Goal: Navigation & Orientation: Find specific page/section

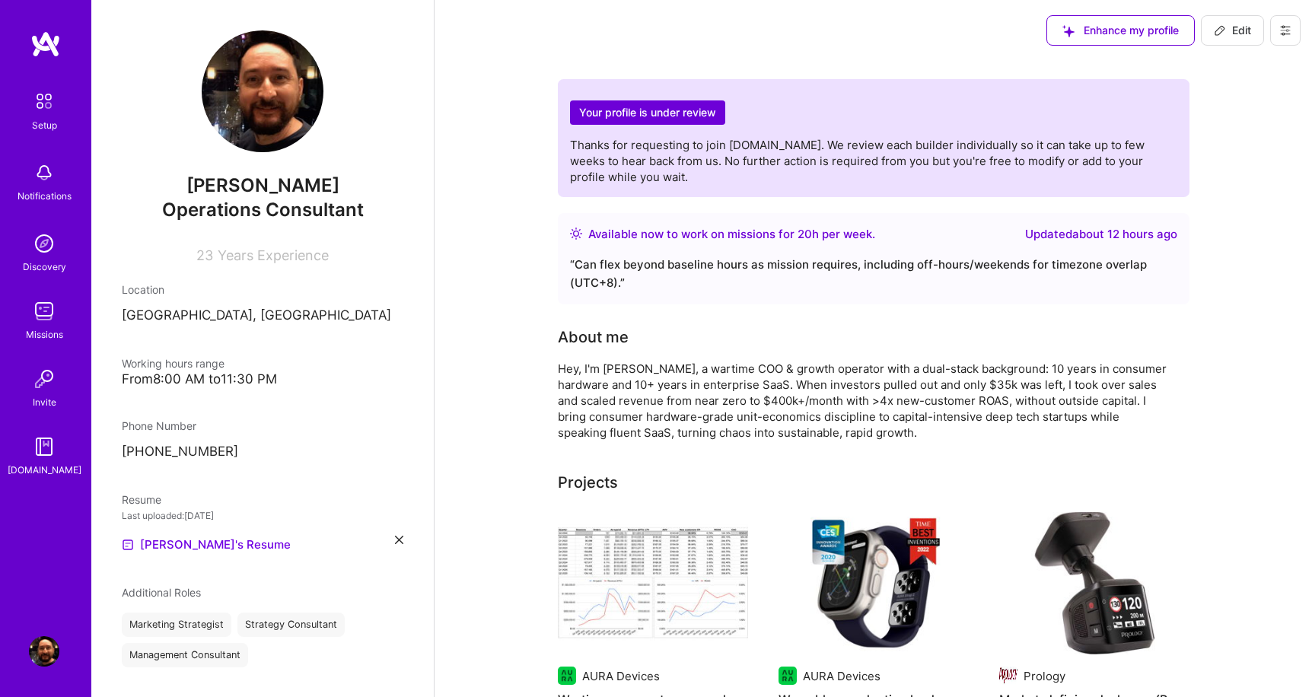
click at [45, 447] on img at bounding box center [44, 446] width 30 height 30
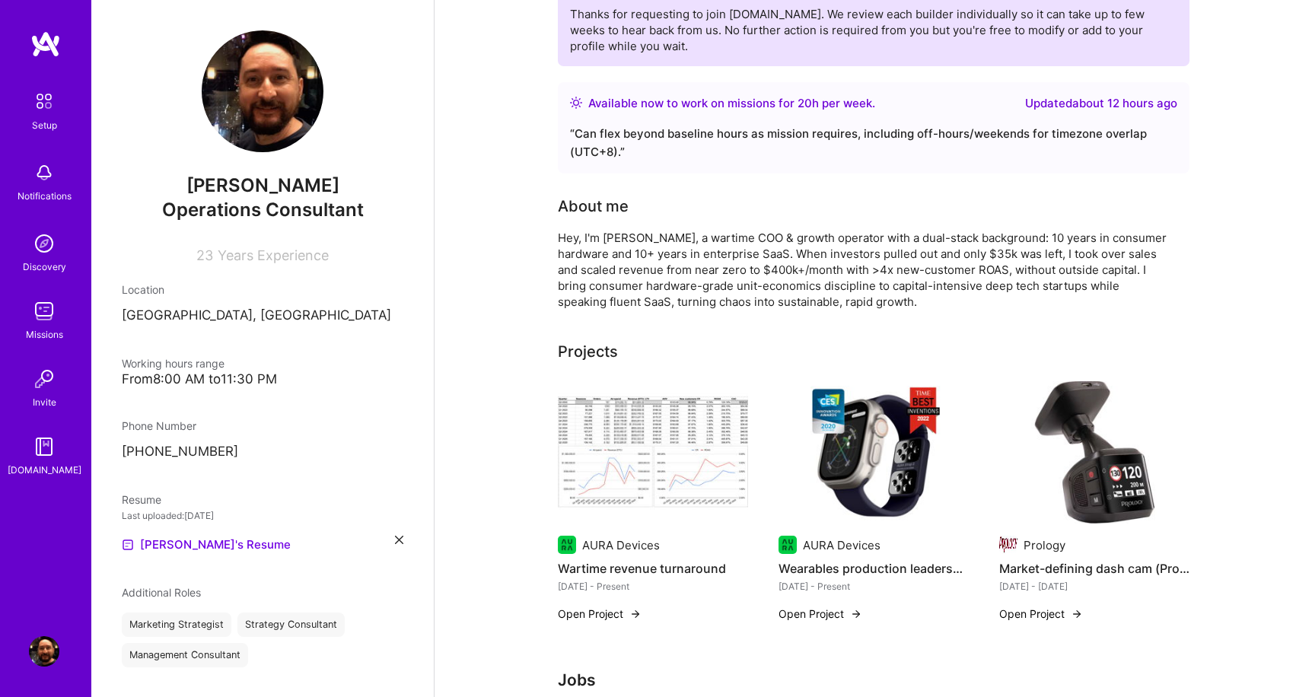
scroll to position [139, 0]
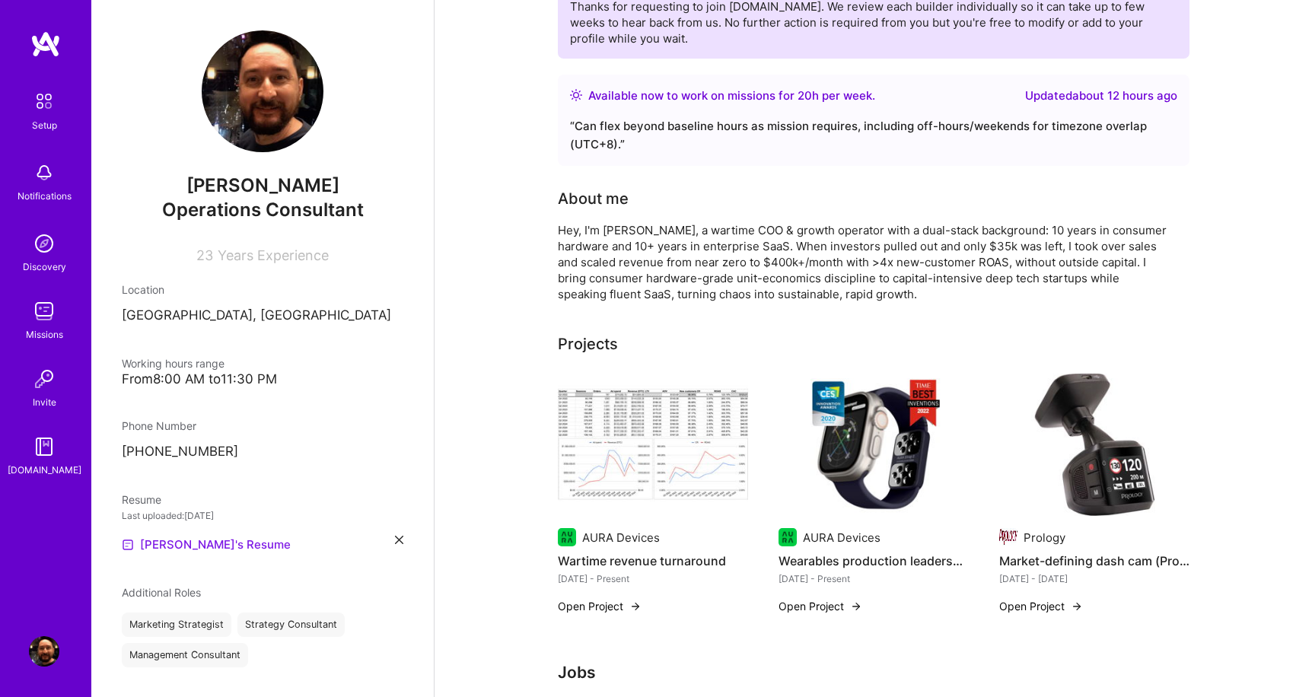
click at [170, 542] on link "[PERSON_NAME]'s Resume" at bounding box center [206, 545] width 169 height 18
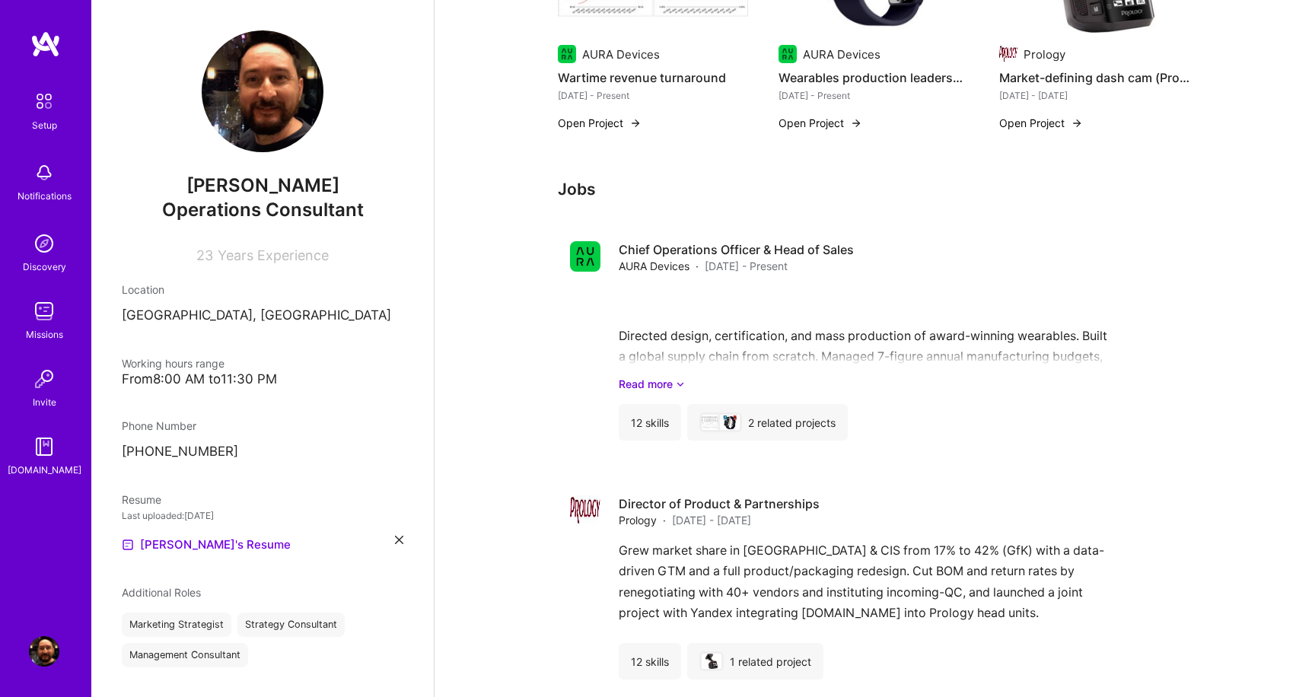
scroll to position [629, 0]
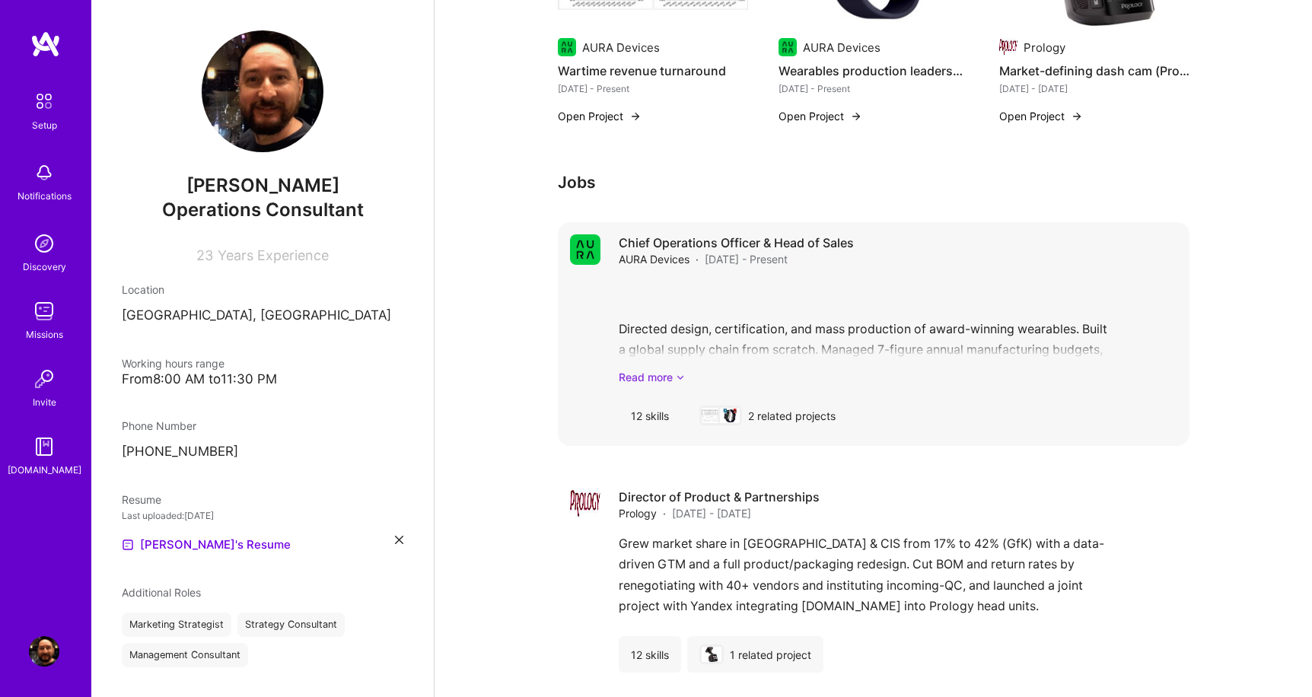
click at [681, 377] on icon at bounding box center [680, 377] width 9 height 16
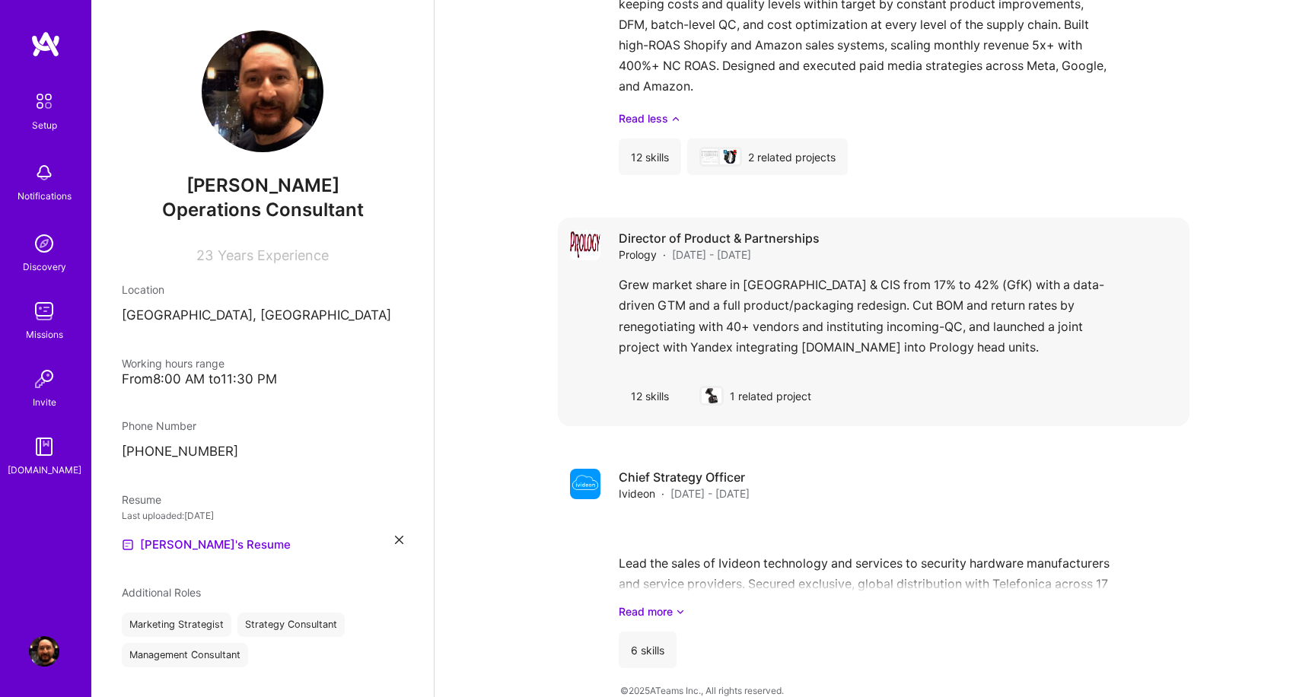
scroll to position [1015, 0]
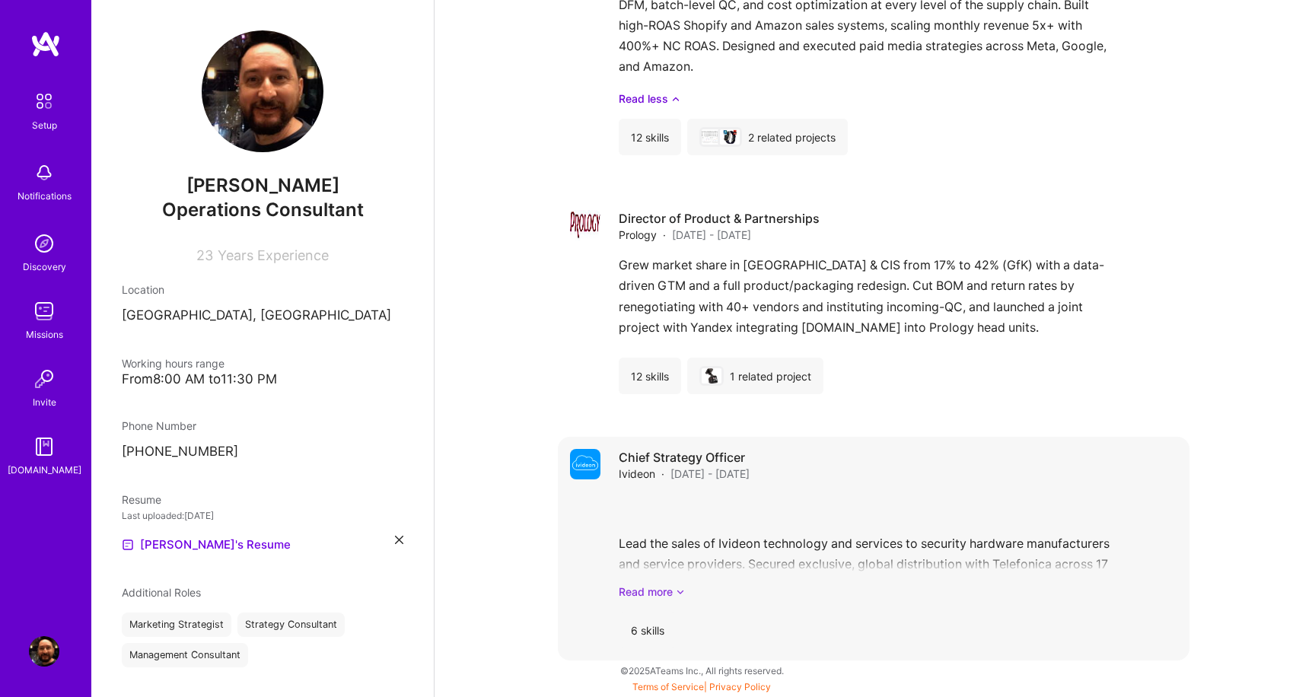
click at [683, 590] on icon at bounding box center [680, 592] width 9 height 16
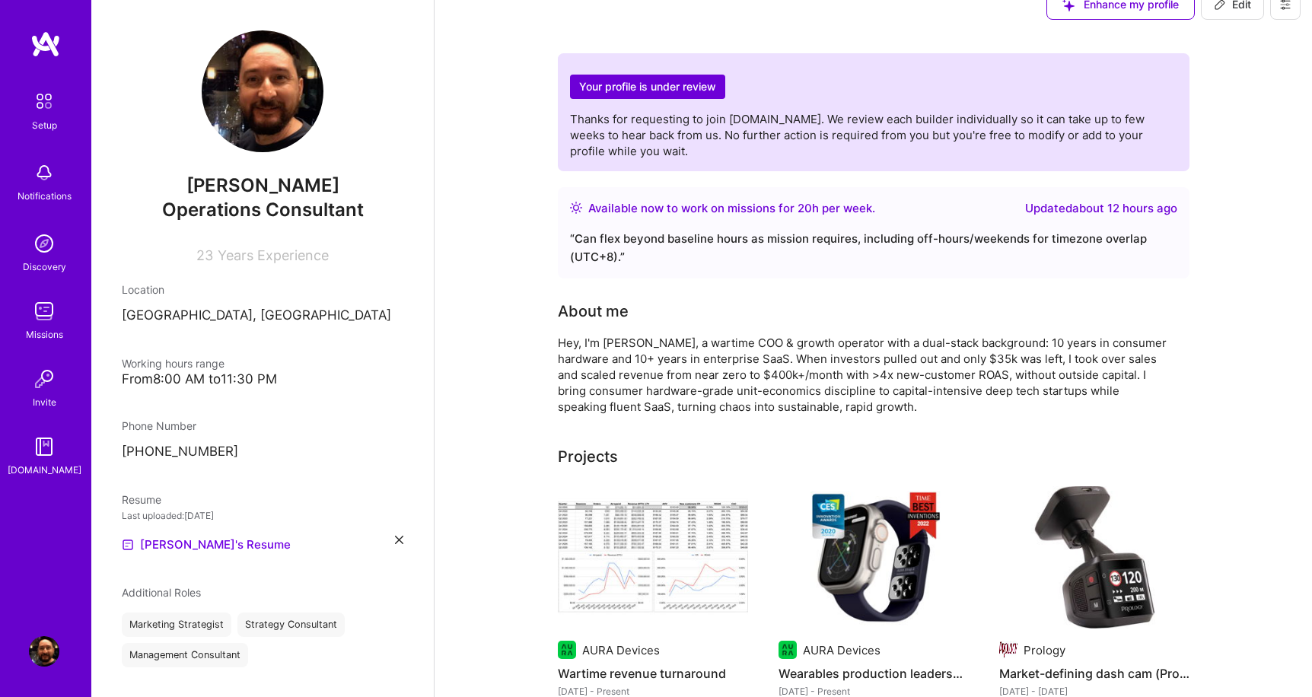
scroll to position [0, 0]
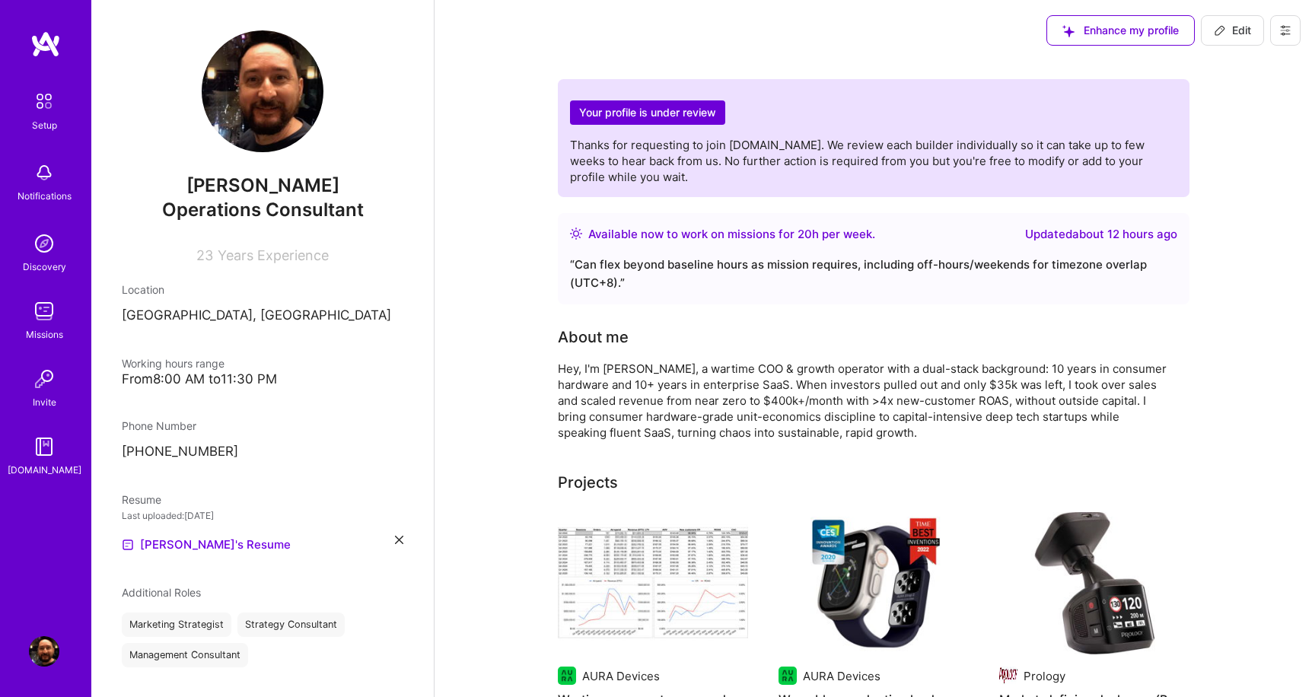
click at [40, 313] on img at bounding box center [44, 311] width 30 height 30
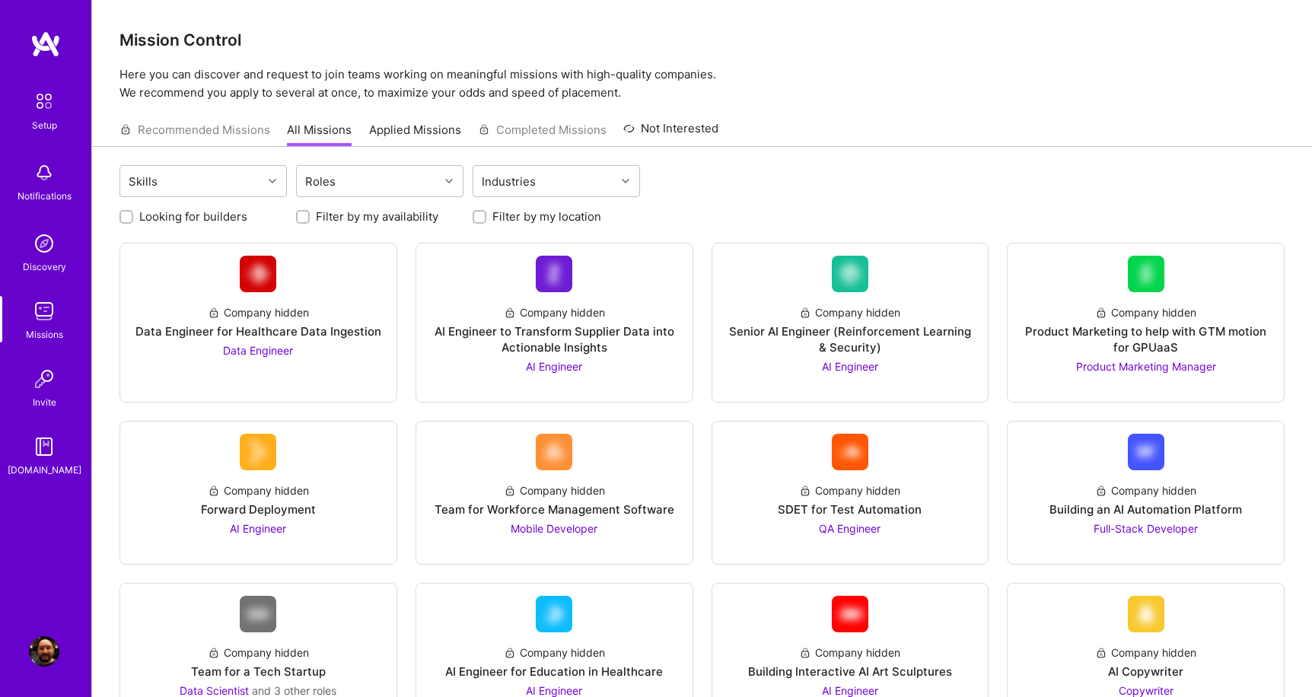
click at [49, 249] on img at bounding box center [44, 243] width 30 height 30
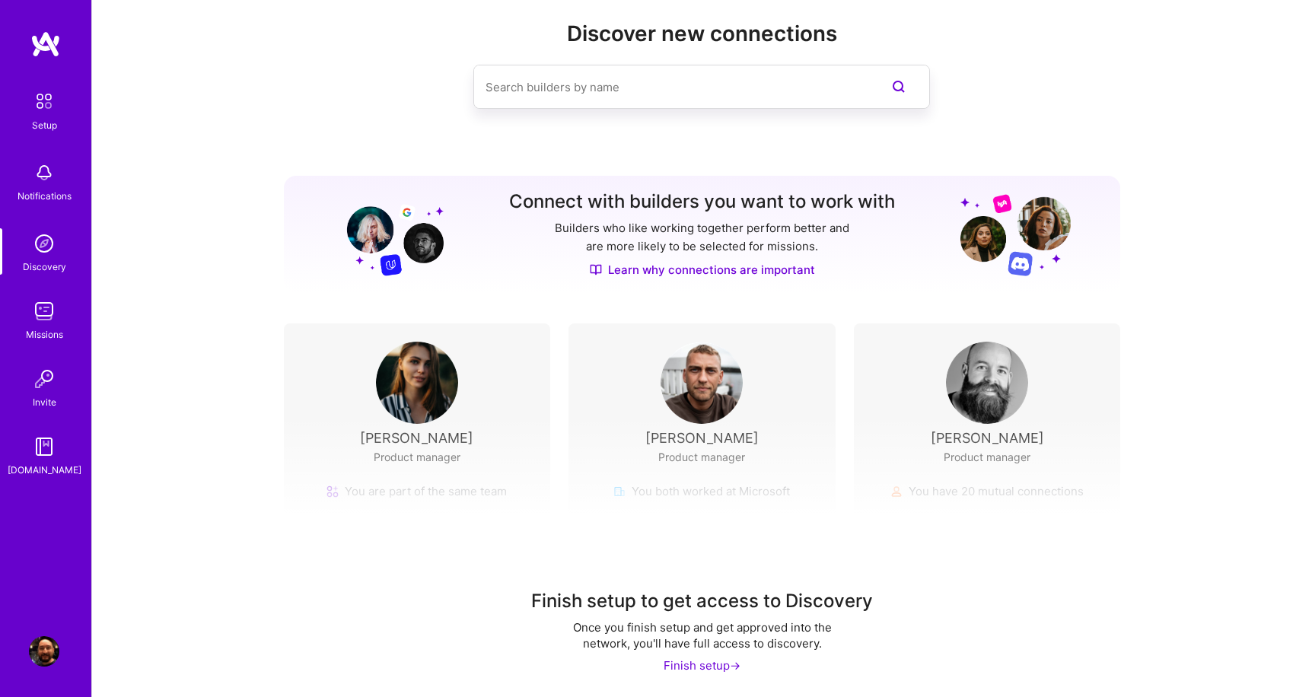
scroll to position [30, 0]
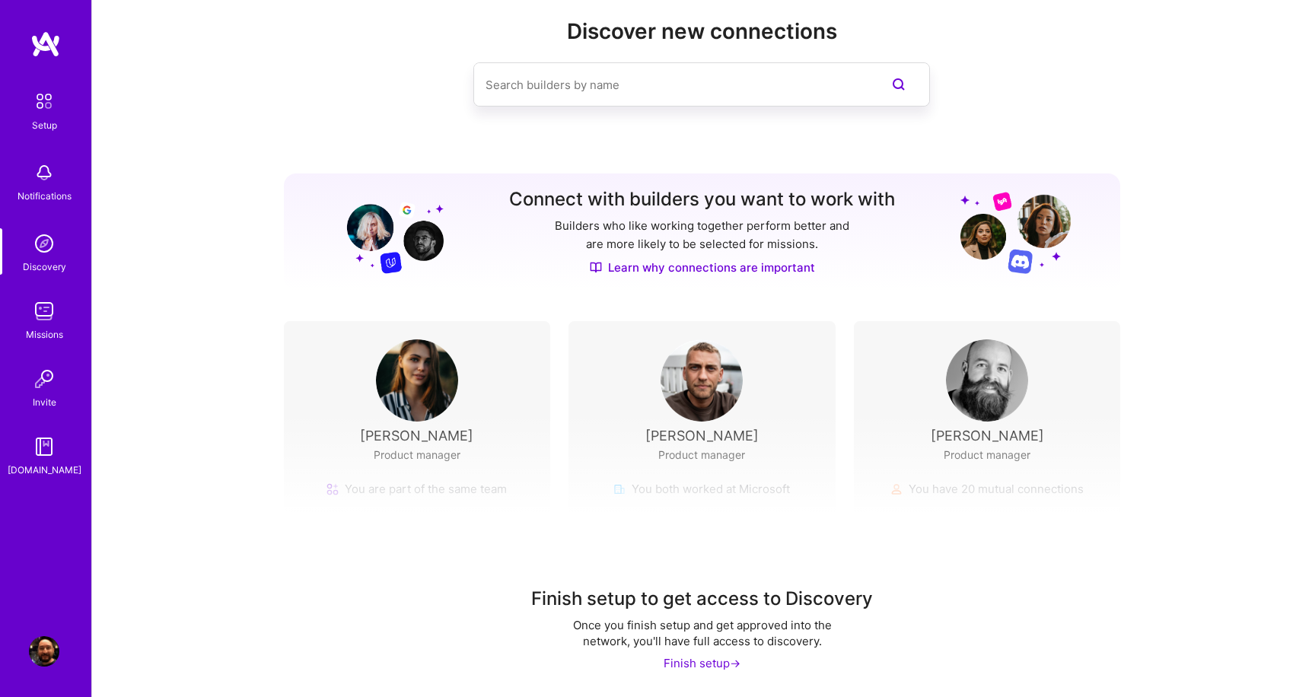
click at [704, 409] on img at bounding box center [702, 380] width 82 height 82
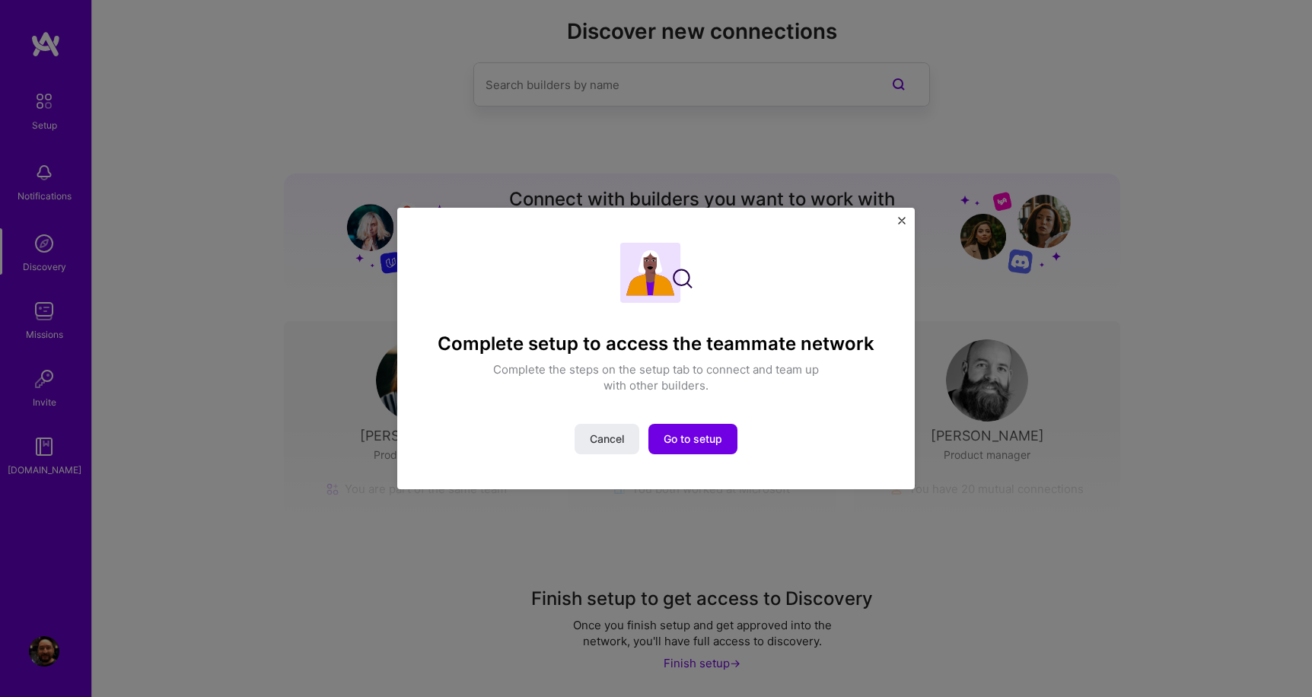
click at [904, 220] on img "Close" at bounding box center [902, 221] width 8 height 8
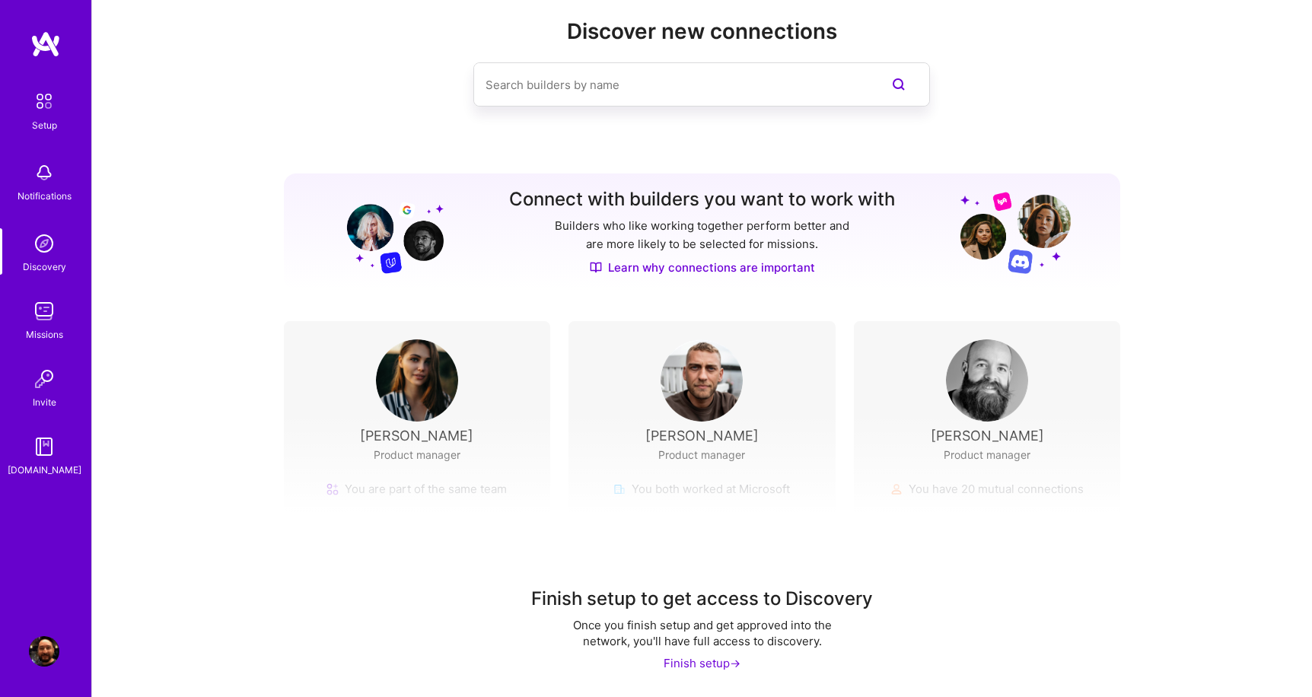
click at [46, 171] on img at bounding box center [44, 173] width 30 height 30
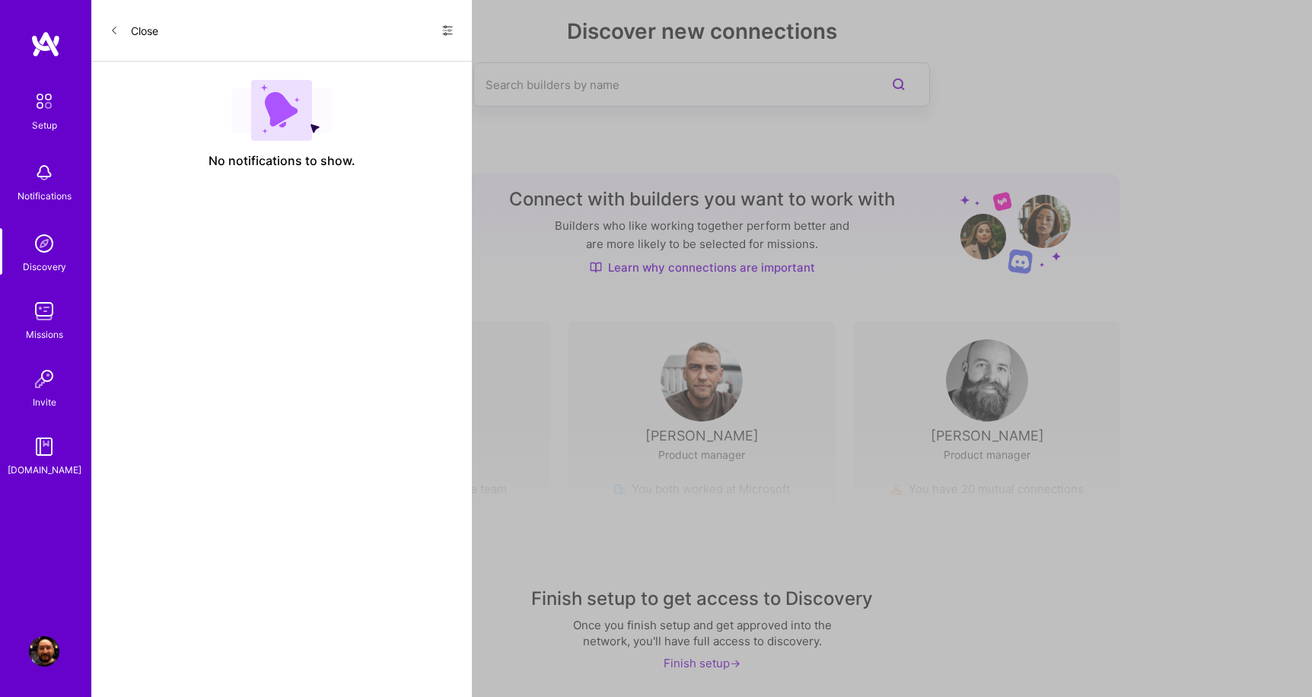
click at [447, 32] on icon at bounding box center [447, 30] width 12 height 12
click at [391, 61] on span "Show all notifications" at bounding box center [341, 62] width 106 height 15
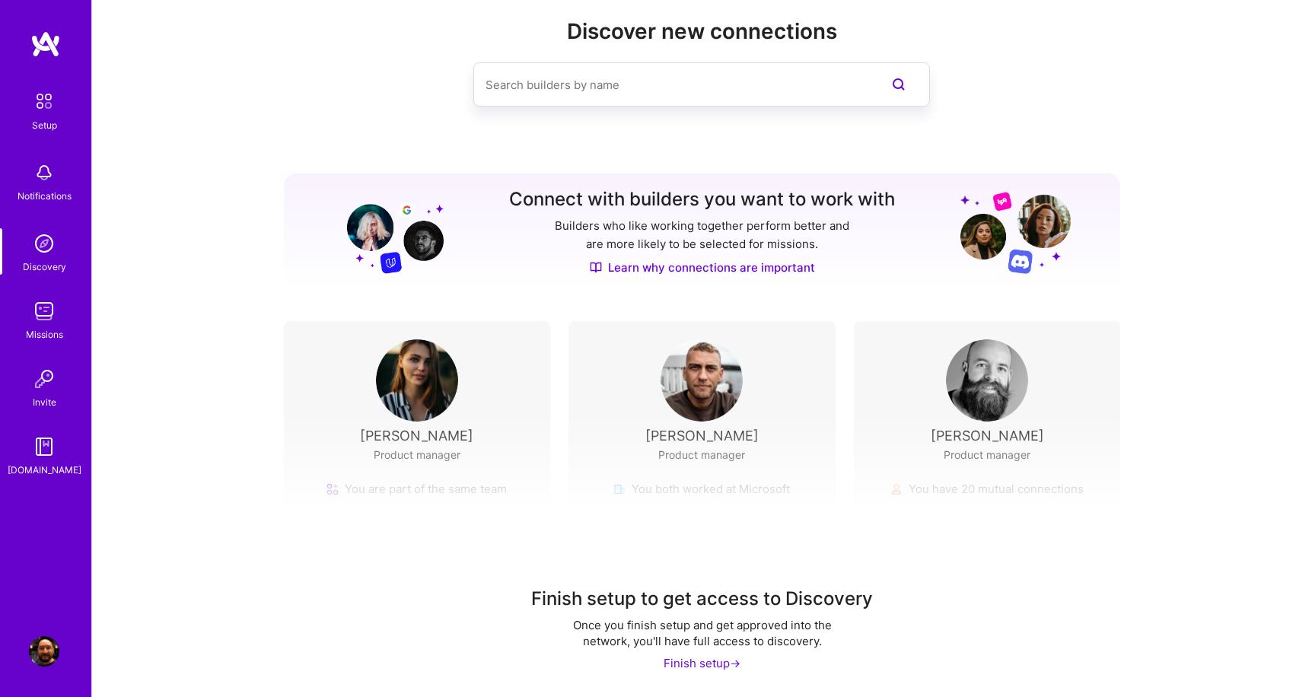
click at [41, 107] on img at bounding box center [44, 101] width 32 height 32
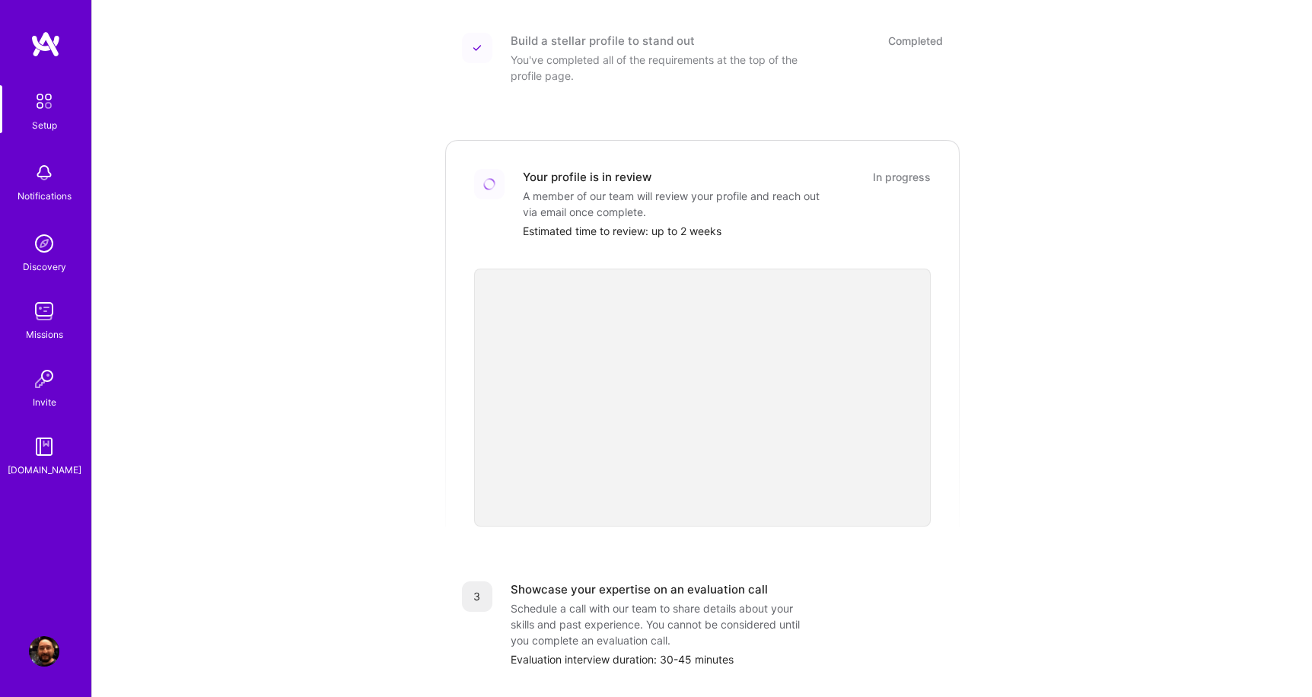
scroll to position [174, 0]
